Goal: Transaction & Acquisition: Subscribe to service/newsletter

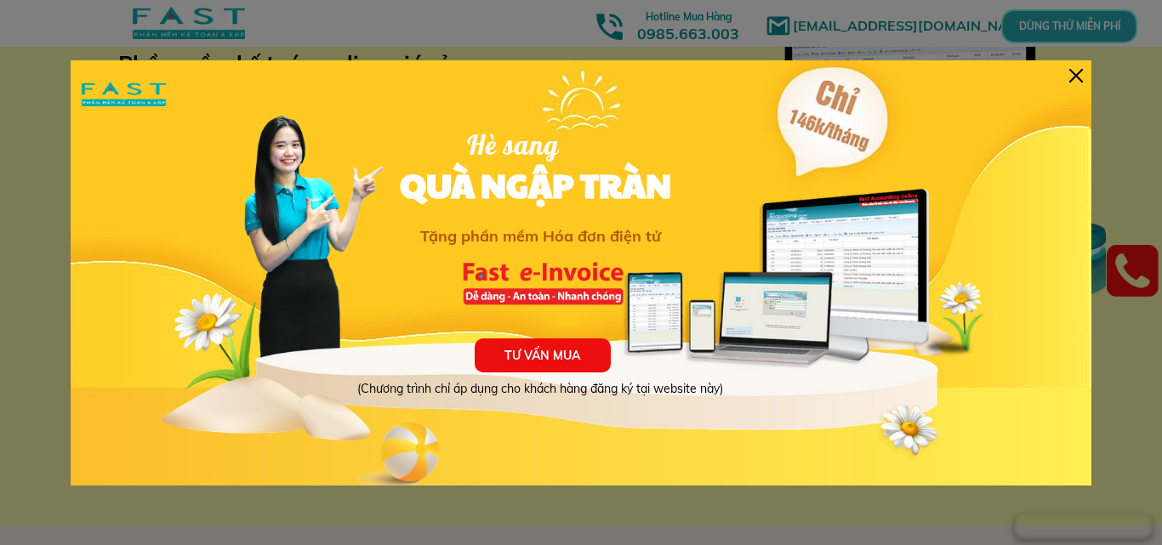
click at [1075, 79] on div at bounding box center [1076, 76] width 14 height 14
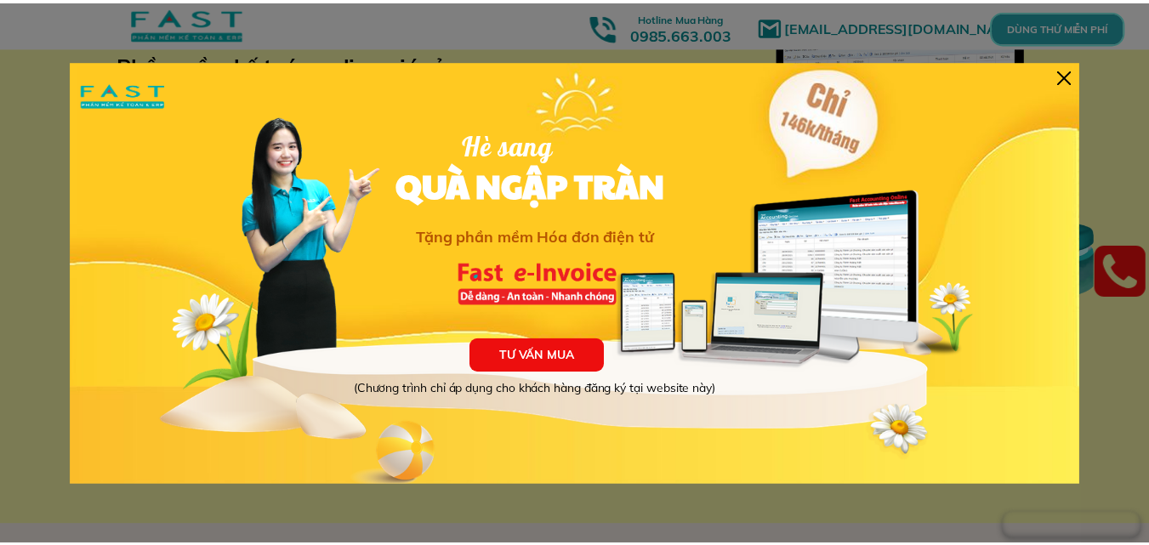
scroll to position [116, 0]
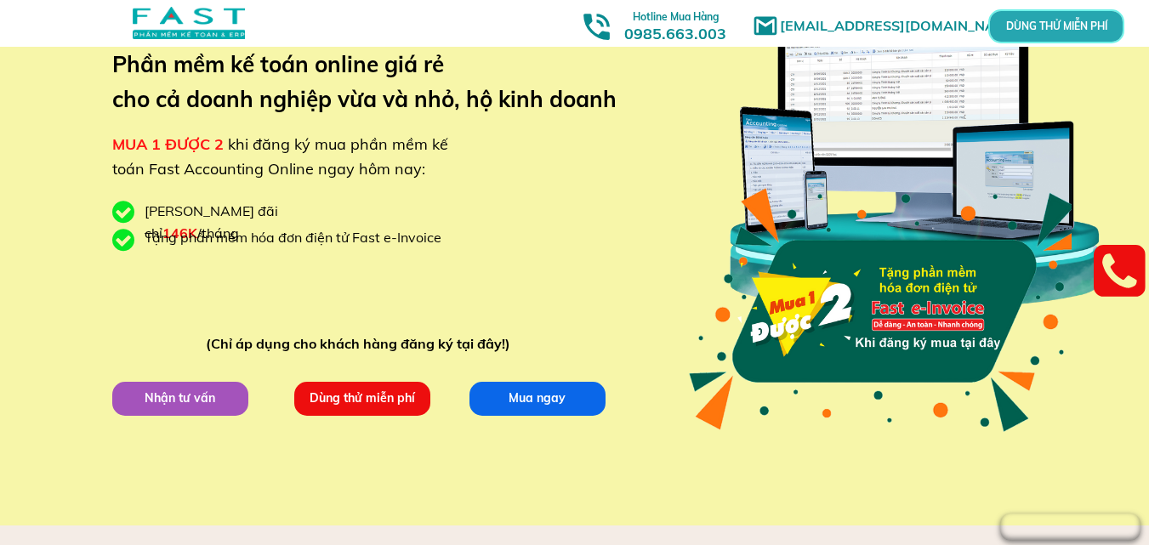
click at [375, 404] on p "Dùng thử miễn phí" at bounding box center [362, 399] width 136 height 34
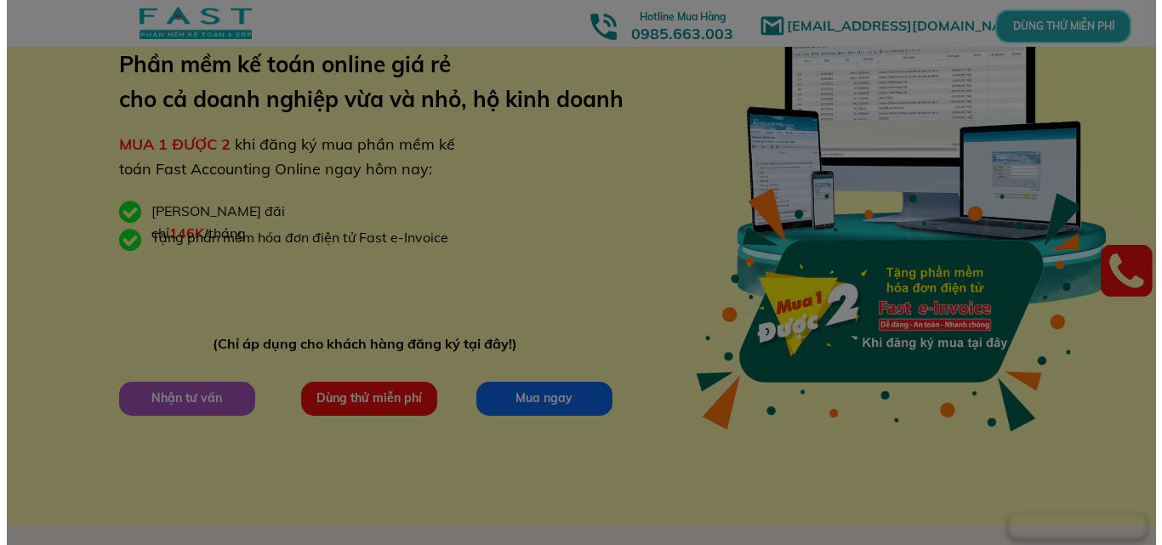
scroll to position [0, 0]
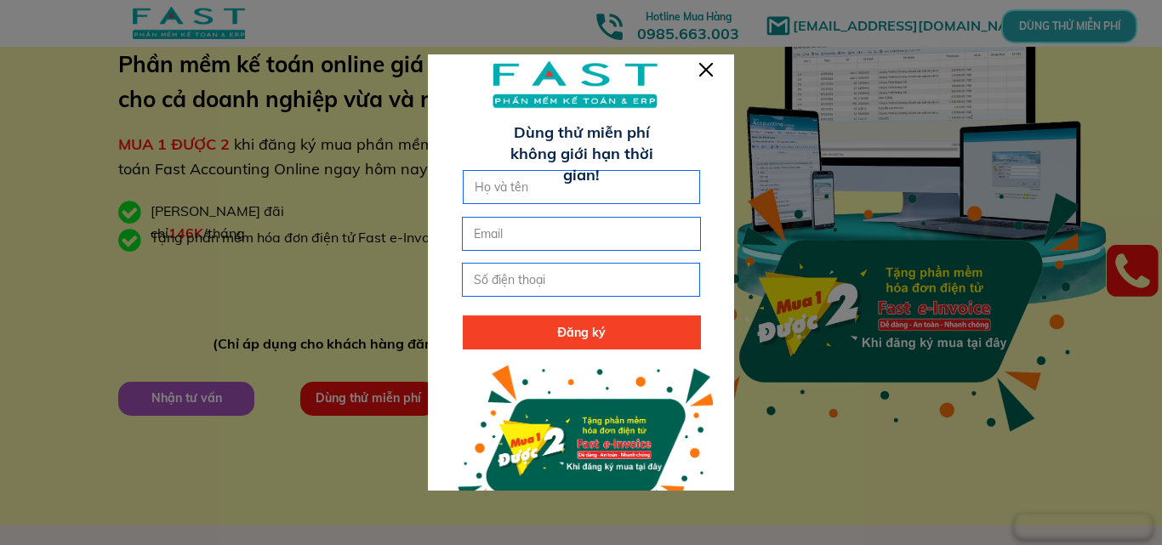
click at [555, 189] on input "text" at bounding box center [582, 187] width 223 height 32
type input "[PERSON_NAME]"
click at [559, 220] on input "email" at bounding box center [581, 234] width 223 height 32
type input "[EMAIL_ADDRESS][DOMAIN_NAME]"
click at [576, 289] on input "tel" at bounding box center [581, 280] width 223 height 32
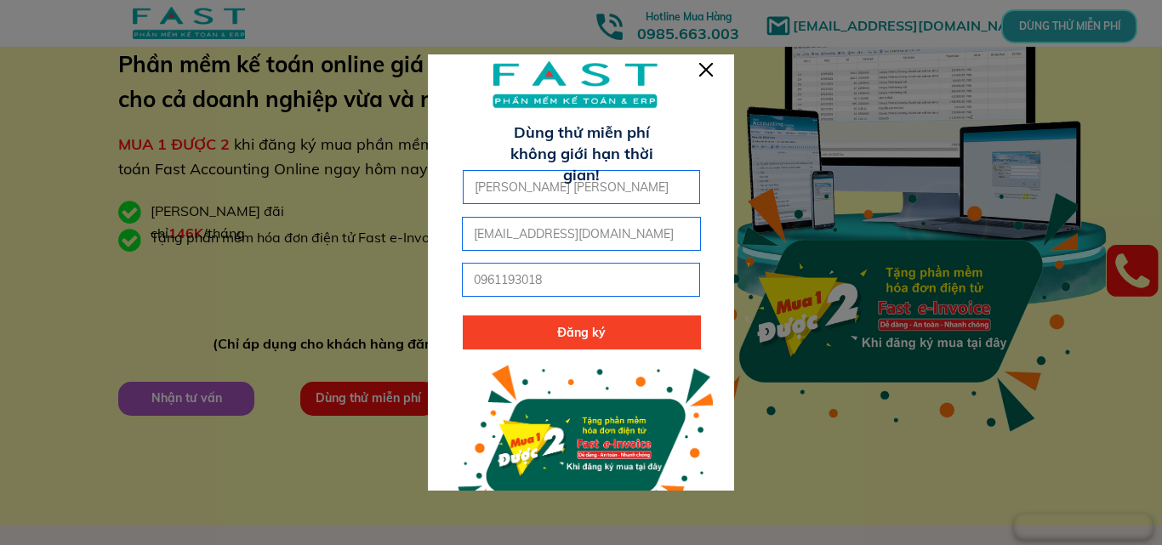
type input "0961193018"
click at [578, 329] on p "Đăng ký" at bounding box center [582, 333] width 238 height 34
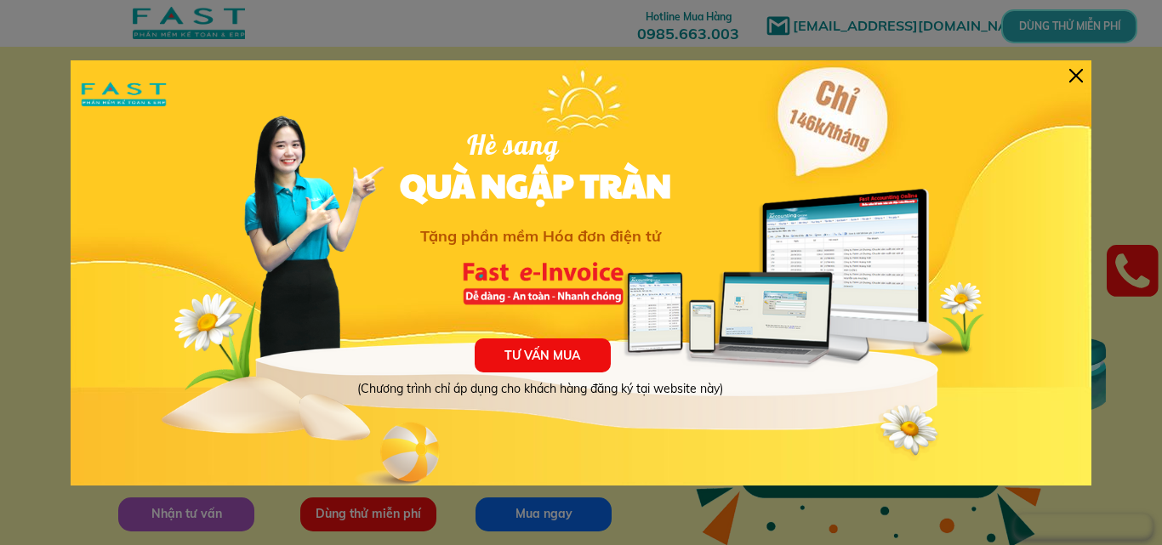
click at [1081, 79] on div at bounding box center [1076, 76] width 14 height 14
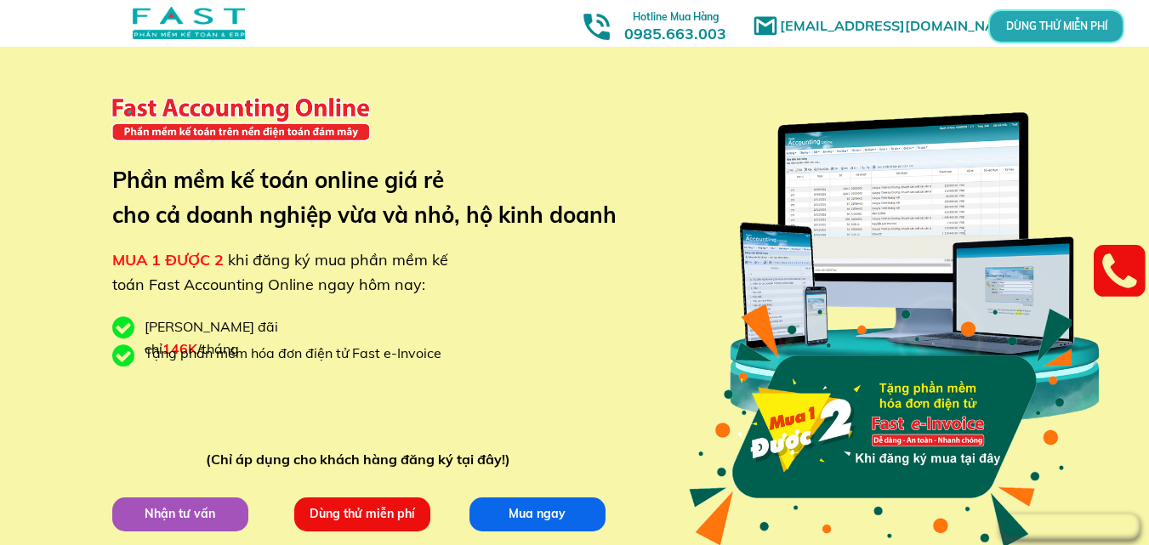
click at [1069, 25] on p "DÙNG THỬ MIỄN PHÍ" at bounding box center [1056, 26] width 43 height 10
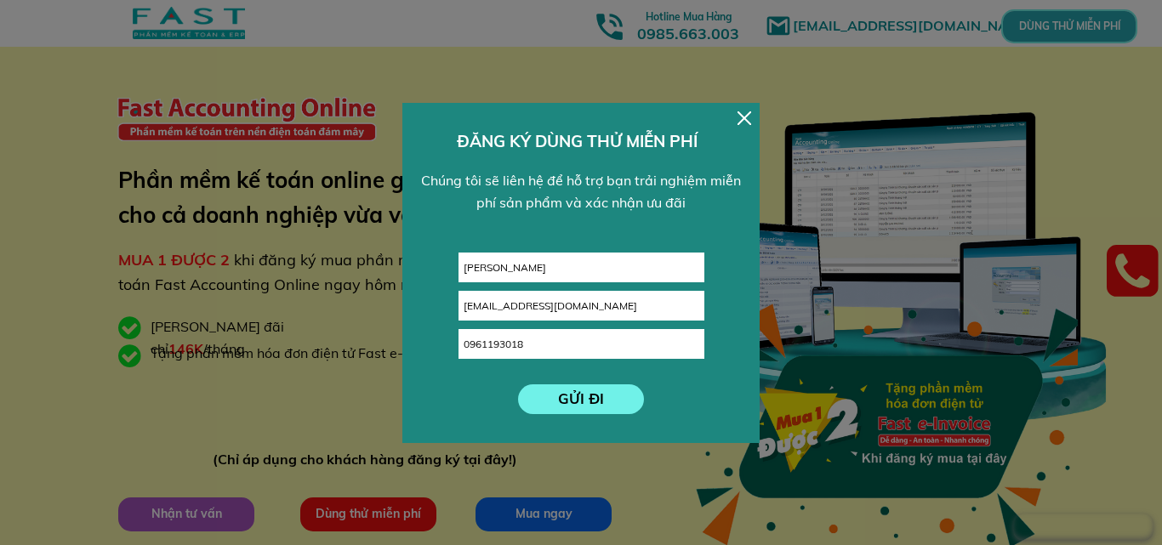
click at [630, 403] on p "GỬI ĐI" at bounding box center [581, 400] width 127 height 30
